Goal: Task Accomplishment & Management: Manage account settings

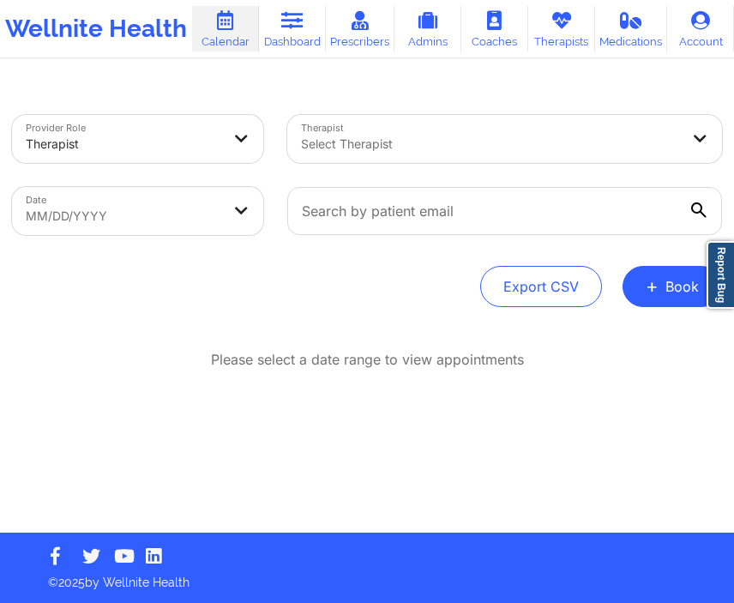
click at [460, 152] on div at bounding box center [490, 144] width 378 height 21
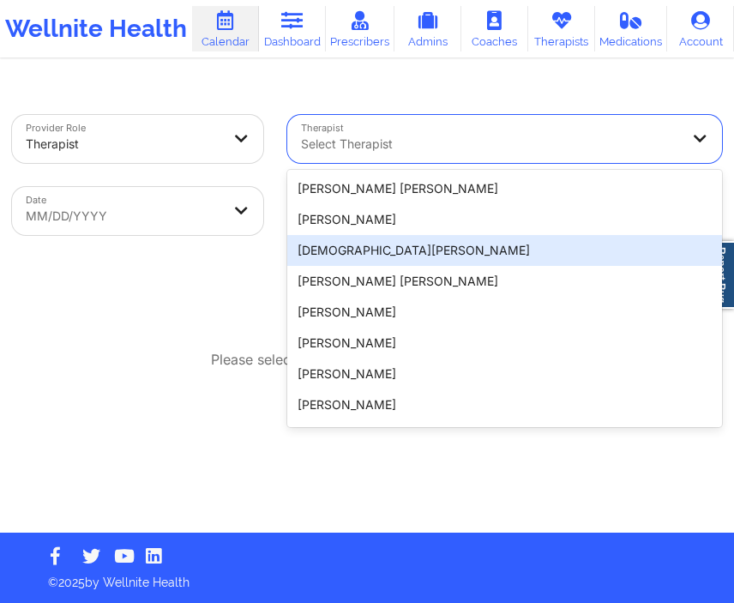
click at [217, 247] on div "Provider Role Therapist Therapist [PERSON_NAME] , 3 of 20. 20 results available…" at bounding box center [367, 211] width 710 height 192
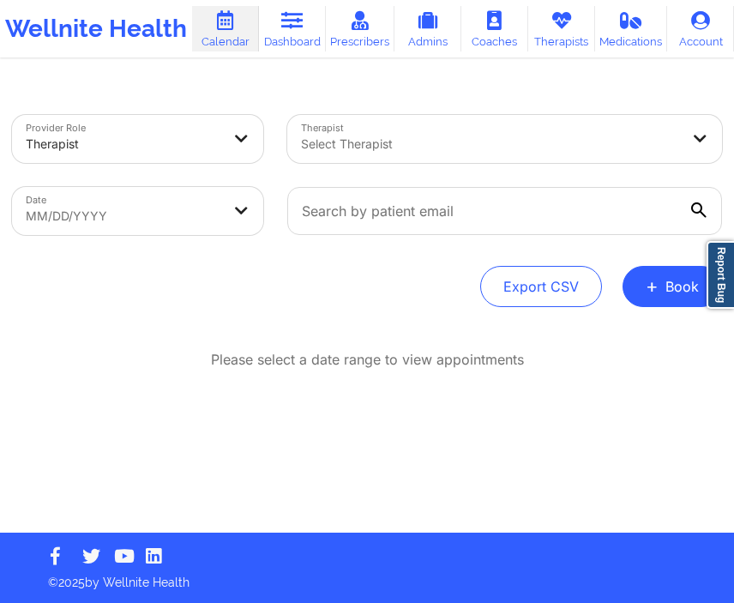
click at [223, 192] on body "Wellnite Health Calendar Dashboard Prescribers Admins Coaches Therapists Medica…" at bounding box center [367, 301] width 734 height 603
select select "2025-8"
select select "2025-9"
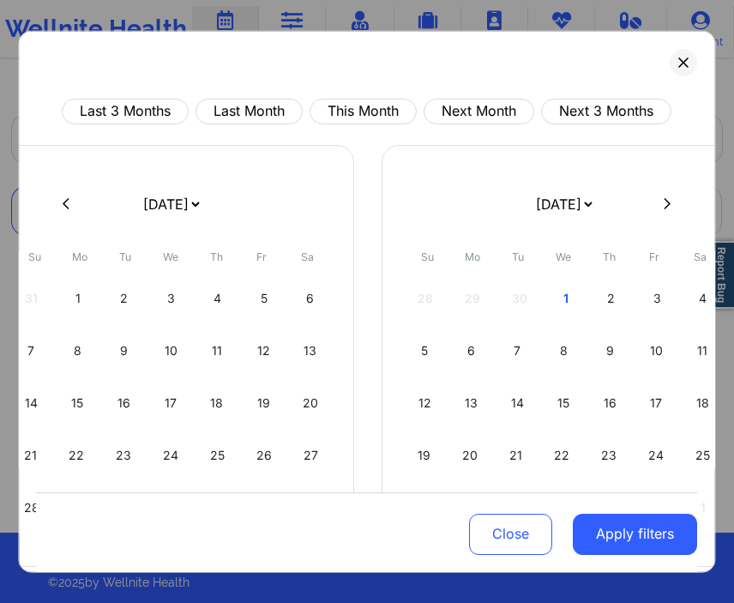
click at [202, 192] on select "[DATE] [DATE] [DATE] [DATE] [DATE] [DATE] [DATE] [DATE] [DATE] [DATE] [DATE] [D…" at bounding box center [171, 203] width 63 height 48
click at [339, 106] on button "This Month" at bounding box center [363, 111] width 107 height 26
select select "2025-9"
select select "2025-10"
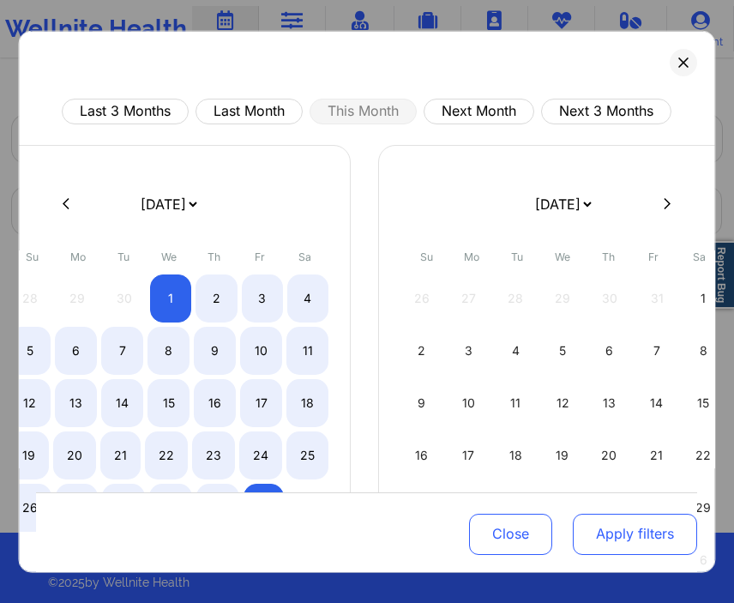
click at [617, 533] on button "Apply filters" at bounding box center [636, 534] width 124 height 41
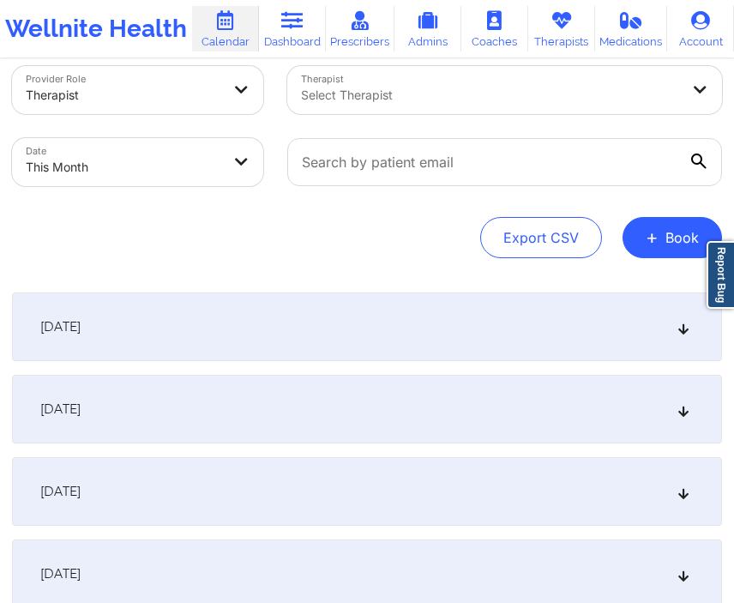
scroll to position [52, 0]
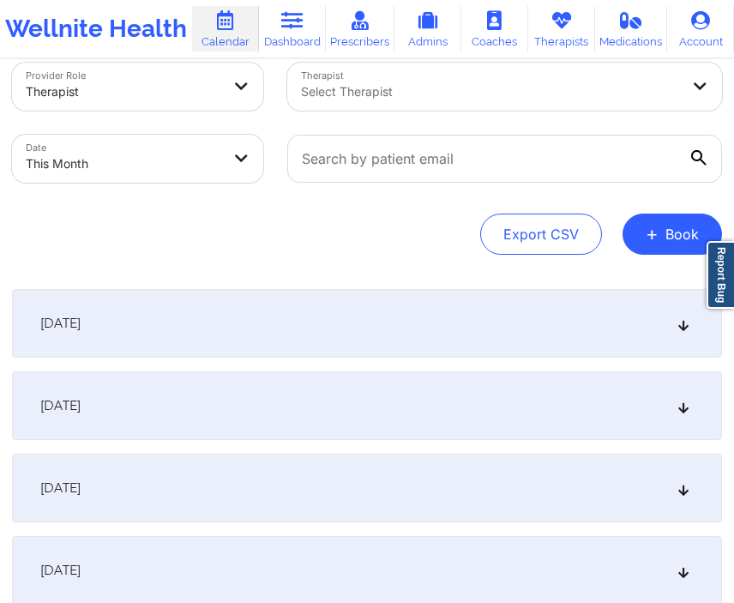
click at [392, 309] on div "[DATE]" at bounding box center [367, 323] width 710 height 69
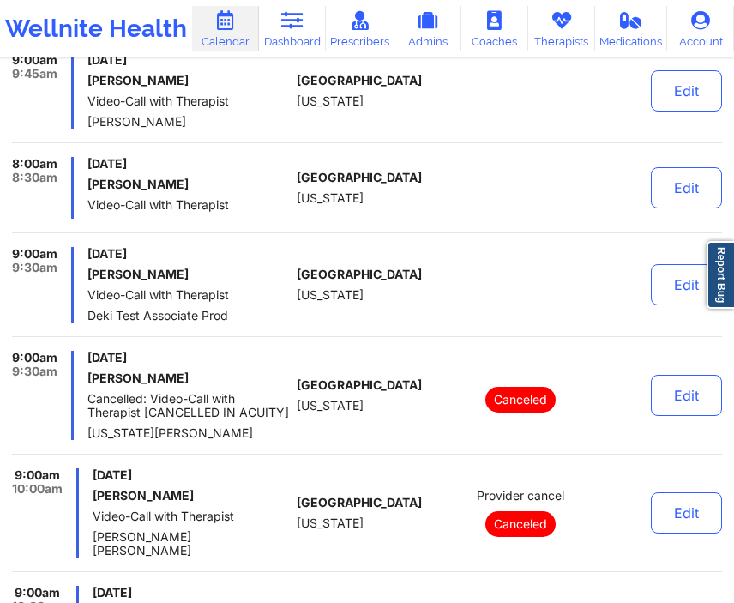
scroll to position [2653, 0]
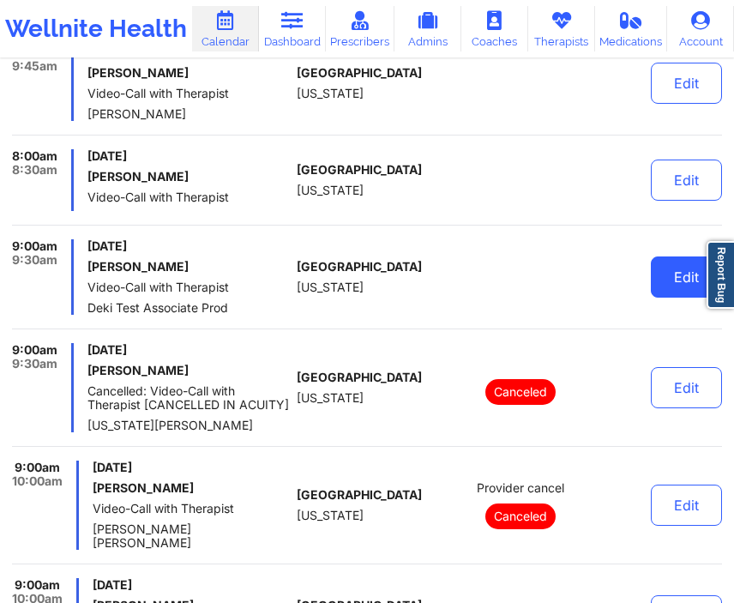
click at [666, 275] on button "Edit" at bounding box center [686, 276] width 71 height 41
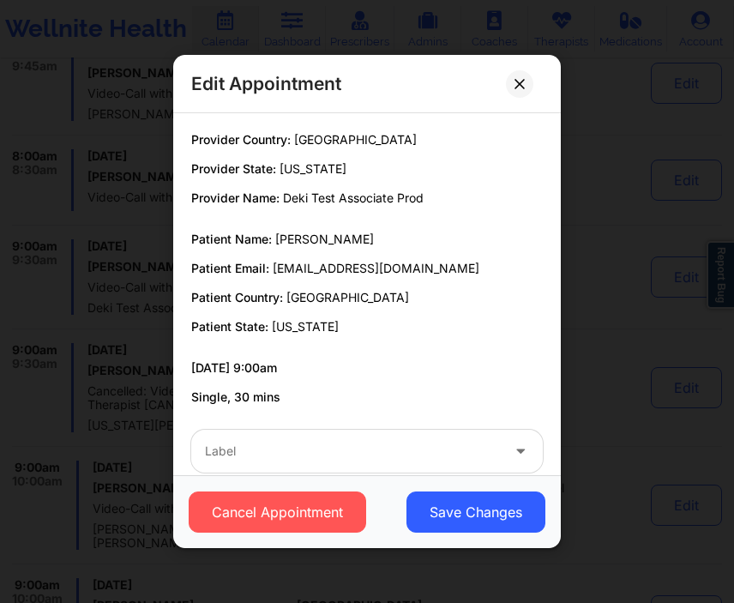
click at [376, 440] on div "Label" at bounding box center [346, 451] width 310 height 43
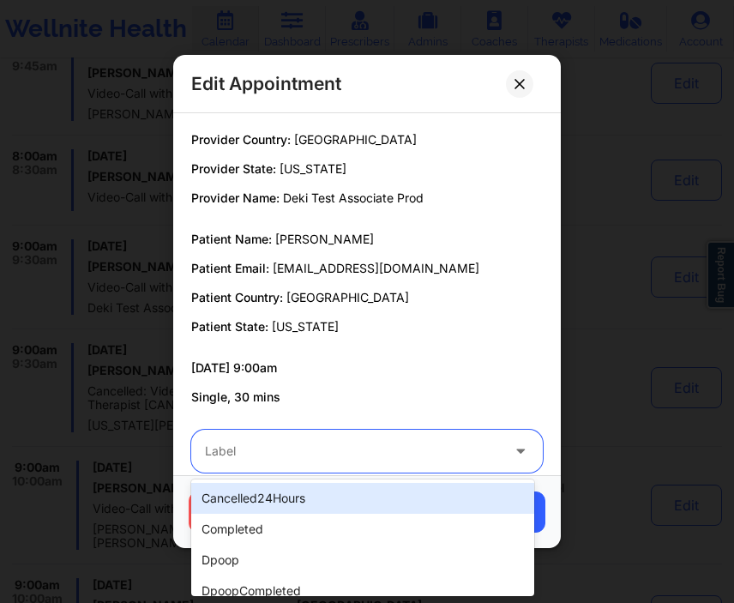
click at [323, 502] on div "cancelled24Hours" at bounding box center [362, 498] width 343 height 31
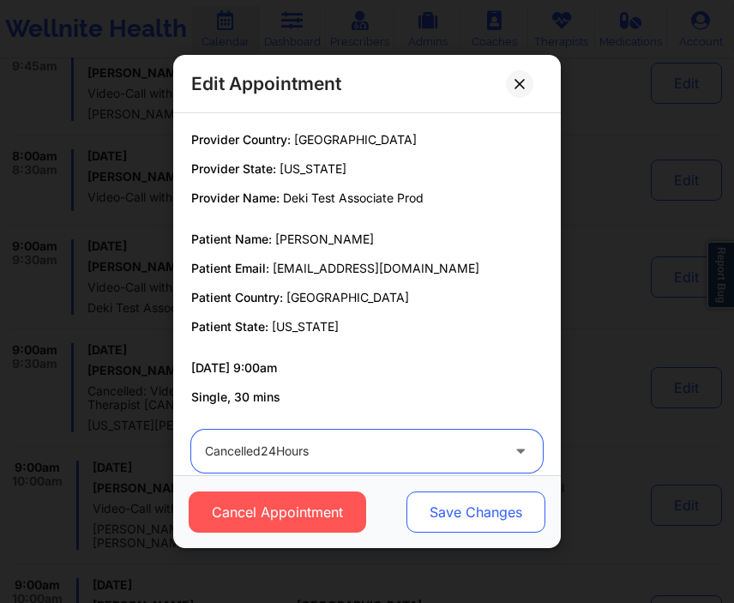
click at [508, 526] on button "Save Changes" at bounding box center [475, 511] width 139 height 41
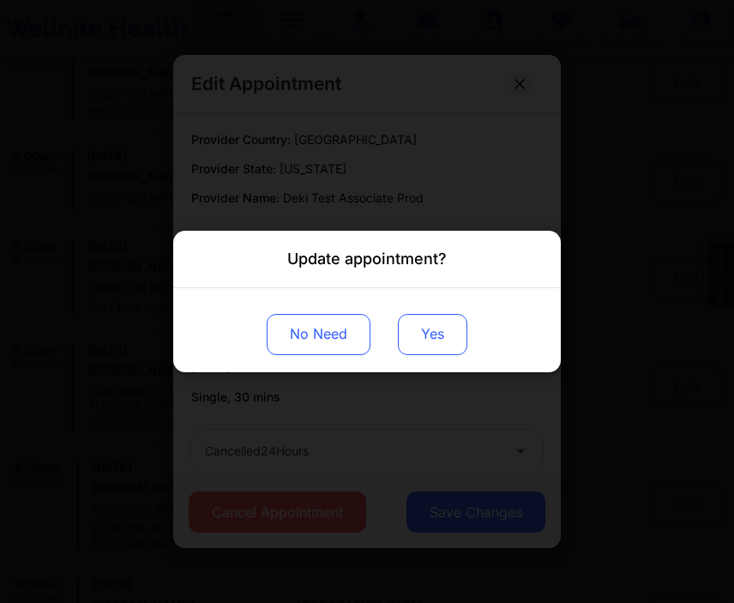
click at [441, 329] on button "Yes" at bounding box center [432, 334] width 69 height 41
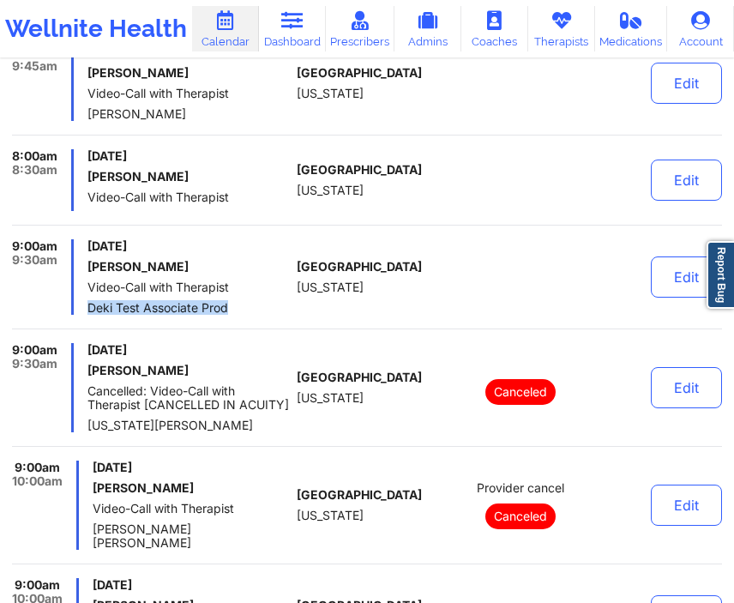
drag, startPoint x: 233, startPoint y: 286, endPoint x: 83, endPoint y: 292, distance: 150.2
click at [83, 292] on div "9:00am 9:30am Wednesday, October 1, 2025 Micheal Ogundero Video-Call with Thera…" at bounding box center [151, 276] width 278 height 75
copy span "Deki Test Associate Prod"
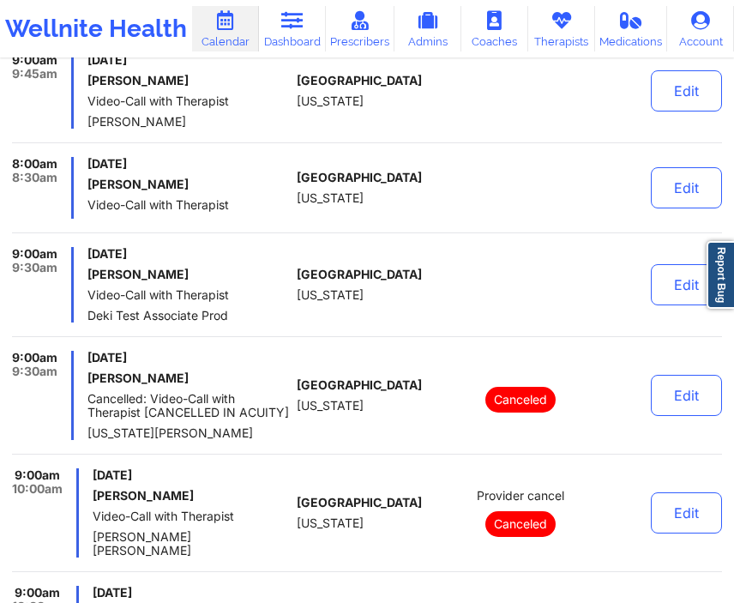
scroll to position [5826, 0]
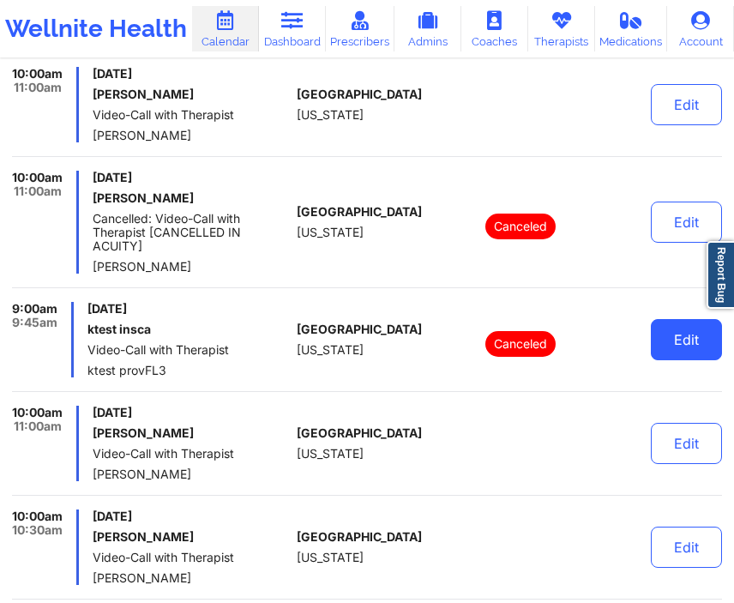
click at [662, 319] on button "Edit" at bounding box center [686, 339] width 71 height 41
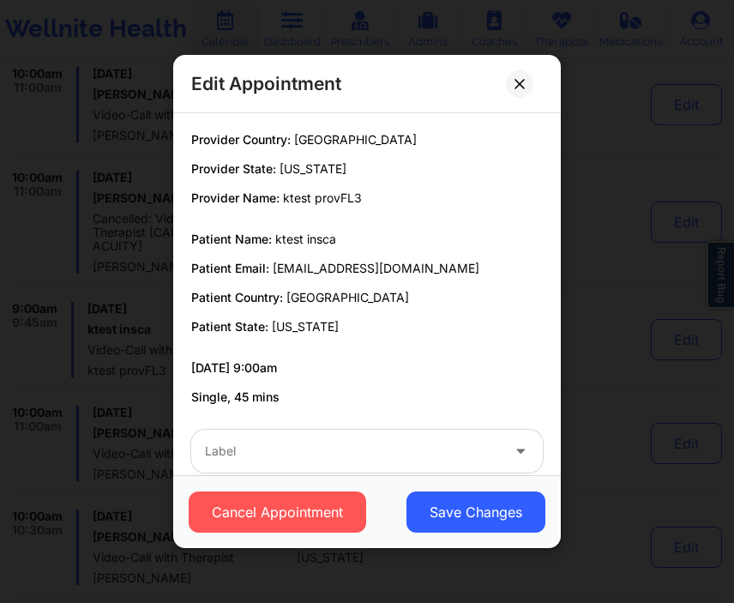
click at [388, 451] on div at bounding box center [352, 451] width 295 height 21
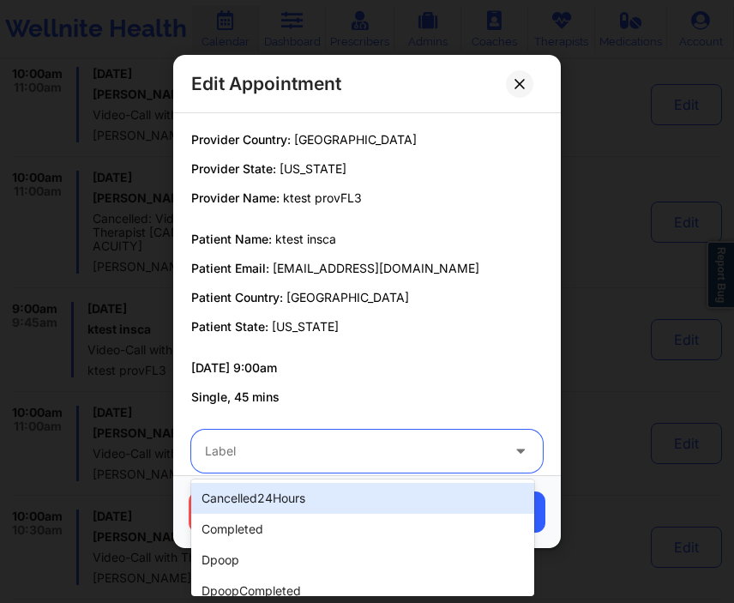
click at [314, 494] on div "cancelled24Hours" at bounding box center [362, 498] width 343 height 31
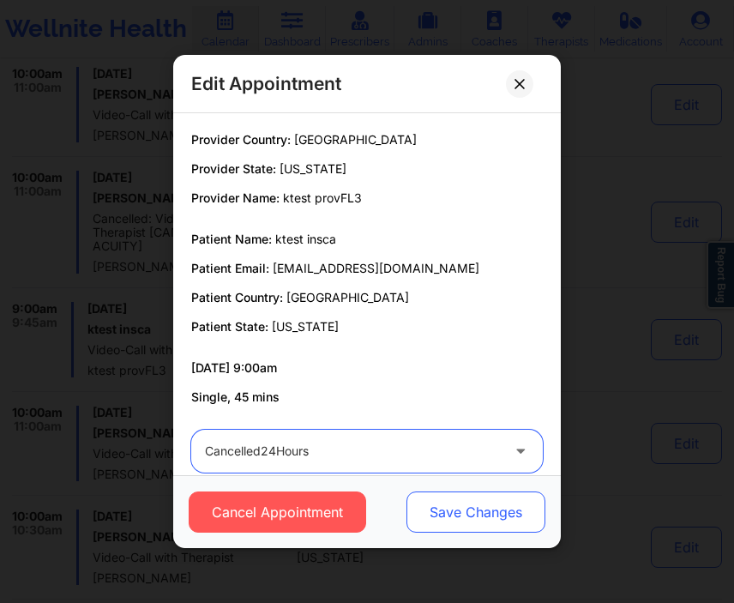
click at [454, 509] on button "Save Changes" at bounding box center [475, 511] width 139 height 41
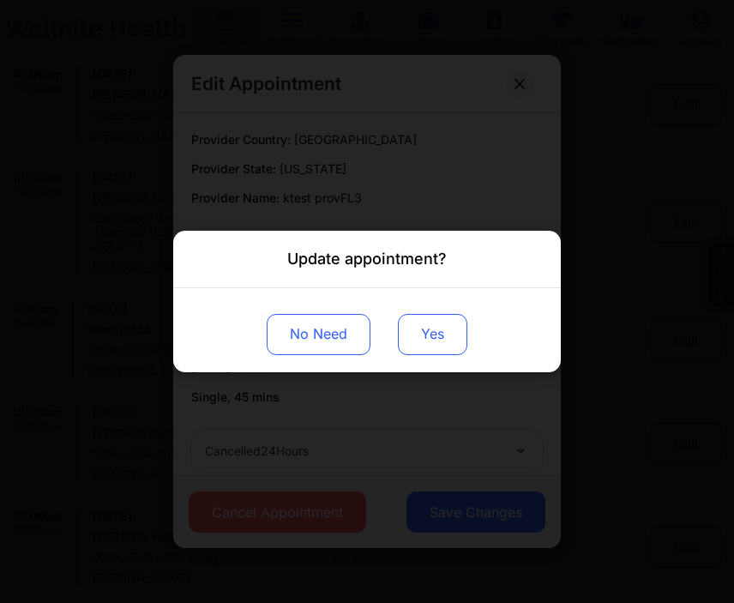
click at [419, 338] on button "Yes" at bounding box center [432, 334] width 69 height 41
